Goal: Understand site structure: Understand site structure

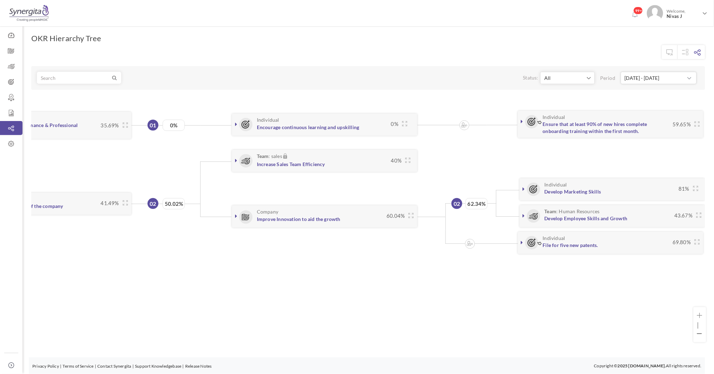
scroll to position [0, 87]
click at [702, 316] on icon at bounding box center [699, 314] width 5 height 5
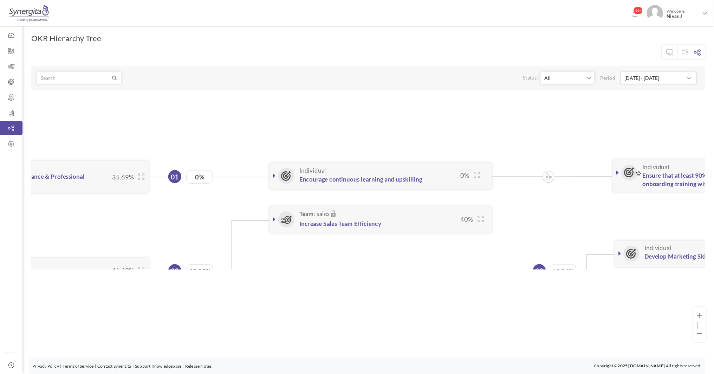
click at [701, 316] on li at bounding box center [699, 315] width 5 height 7
click at [700, 336] on icon at bounding box center [699, 333] width 5 height 5
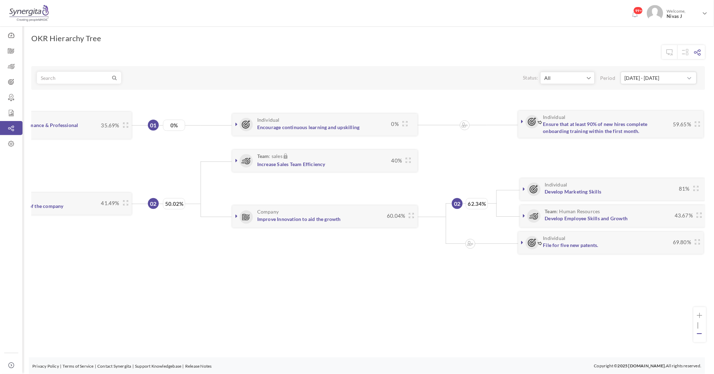
click at [700, 336] on icon at bounding box center [699, 333] width 5 height 5
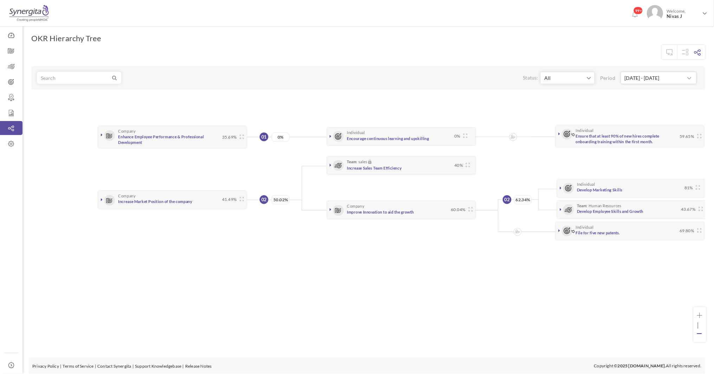
click at [700, 336] on icon at bounding box center [699, 333] width 5 height 5
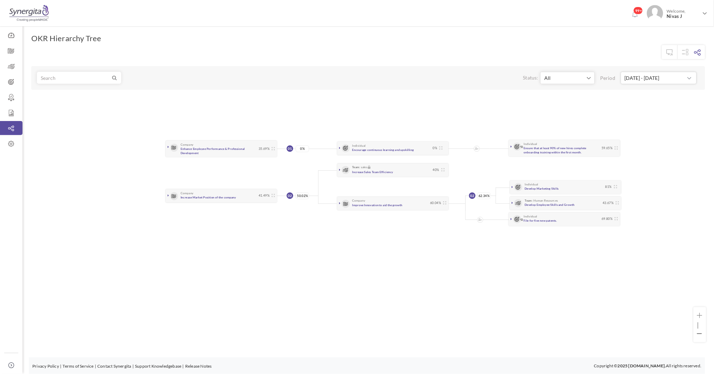
click at [700, 319] on ul "|" at bounding box center [699, 324] width 5 height 25
click at [700, 317] on icon at bounding box center [699, 314] width 5 height 5
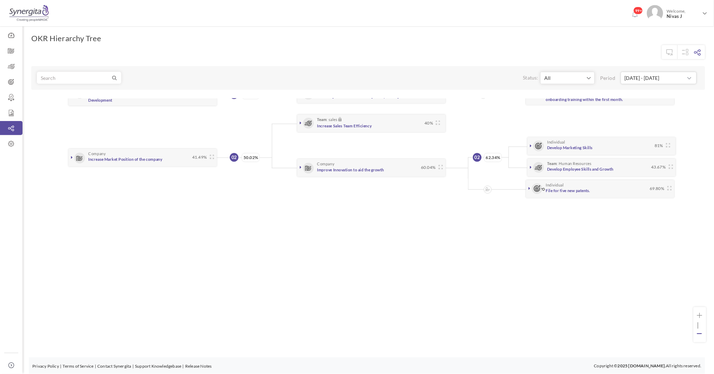
click at [699, 331] on icon at bounding box center [699, 333] width 5 height 5
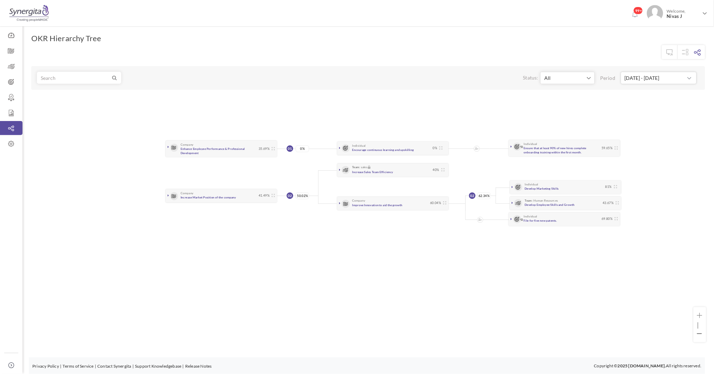
click at [538, 167] on li "Team : sales Increase Sales Team Efficiency 40% 80% 0% Owned by N [PERSON_NAME]" at bounding box center [469, 170] width 303 height 16
click at [701, 312] on icon at bounding box center [699, 314] width 5 height 5
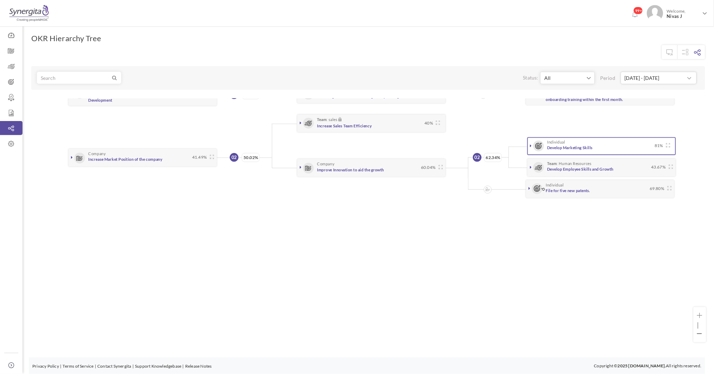
click at [661, 148] on div "Individual Develop Marketing Skills 81%" at bounding box center [604, 145] width 138 height 11
click at [671, 142] on div "Individual Develop Marketing Skills 81%" at bounding box center [604, 145] width 138 height 11
click at [669, 143] on icon at bounding box center [668, 145] width 4 height 4
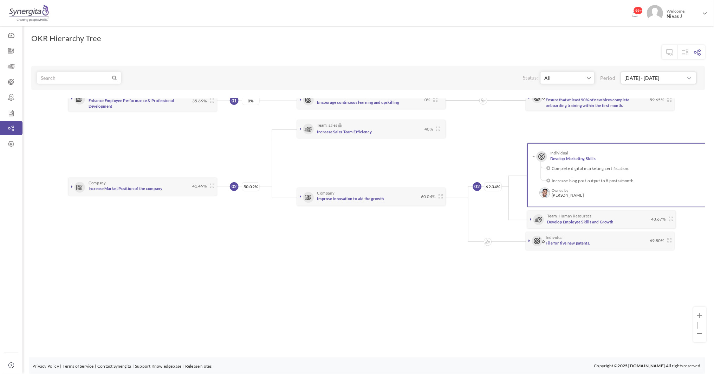
scroll to position [0, 37]
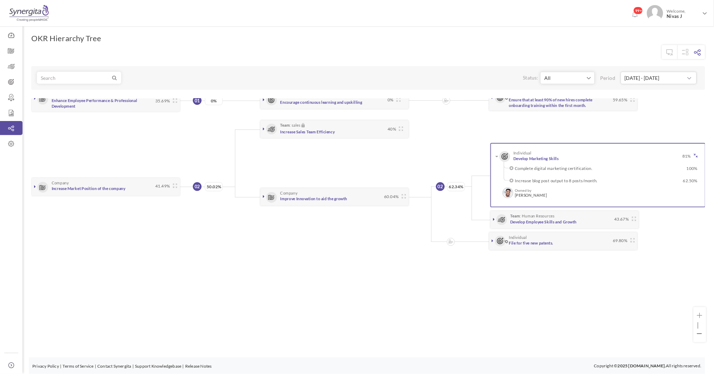
click at [695, 154] on icon at bounding box center [696, 156] width 4 height 4
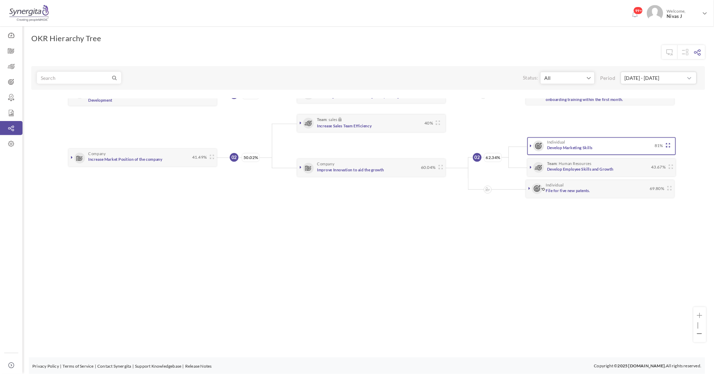
scroll to position [0, 0]
click at [672, 164] on icon at bounding box center [671, 166] width 4 height 4
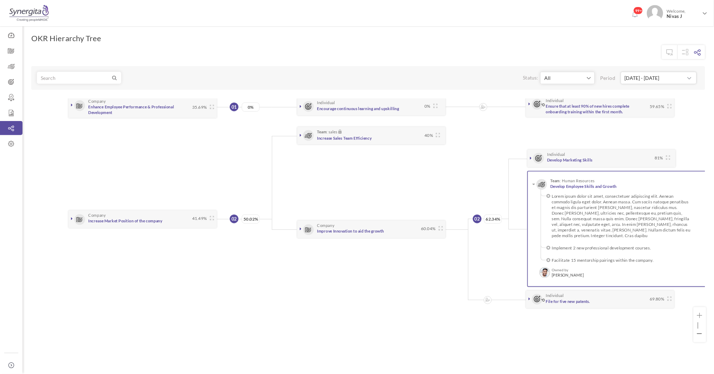
scroll to position [37, 0]
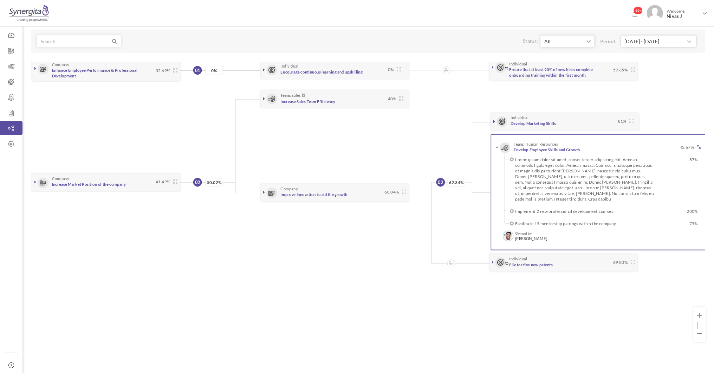
click at [700, 145] on icon at bounding box center [699, 147] width 4 height 4
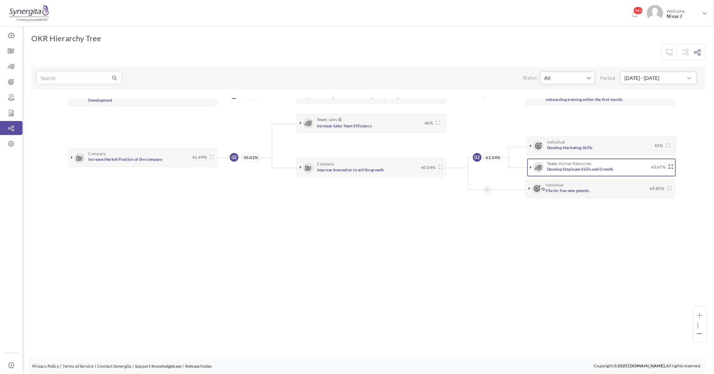
scroll to position [0, 0]
click at [669, 187] on icon at bounding box center [669, 188] width 4 height 4
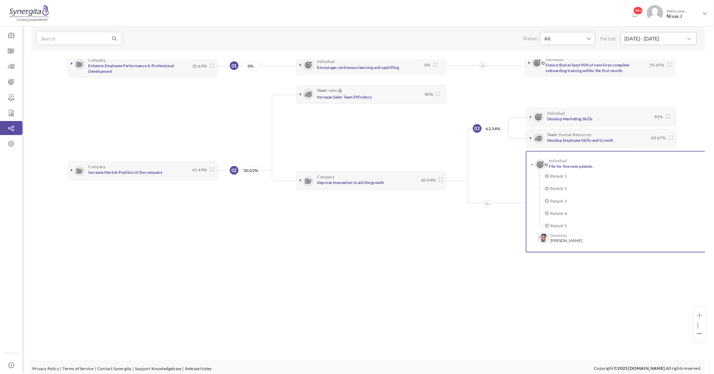
scroll to position [3, 35]
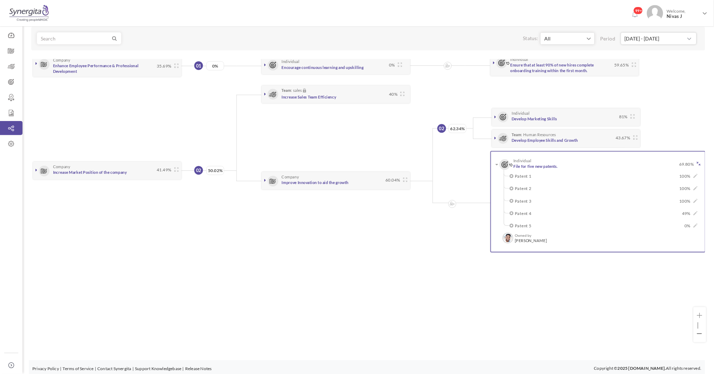
click at [697, 162] on icon at bounding box center [699, 164] width 4 height 4
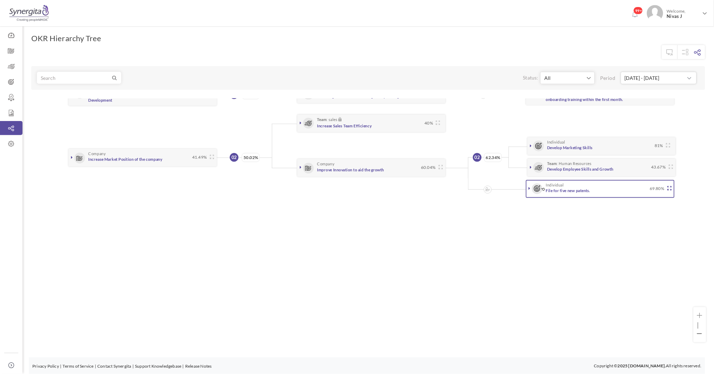
scroll to position [3, 0]
